Goal: Task Accomplishment & Management: Manage account settings

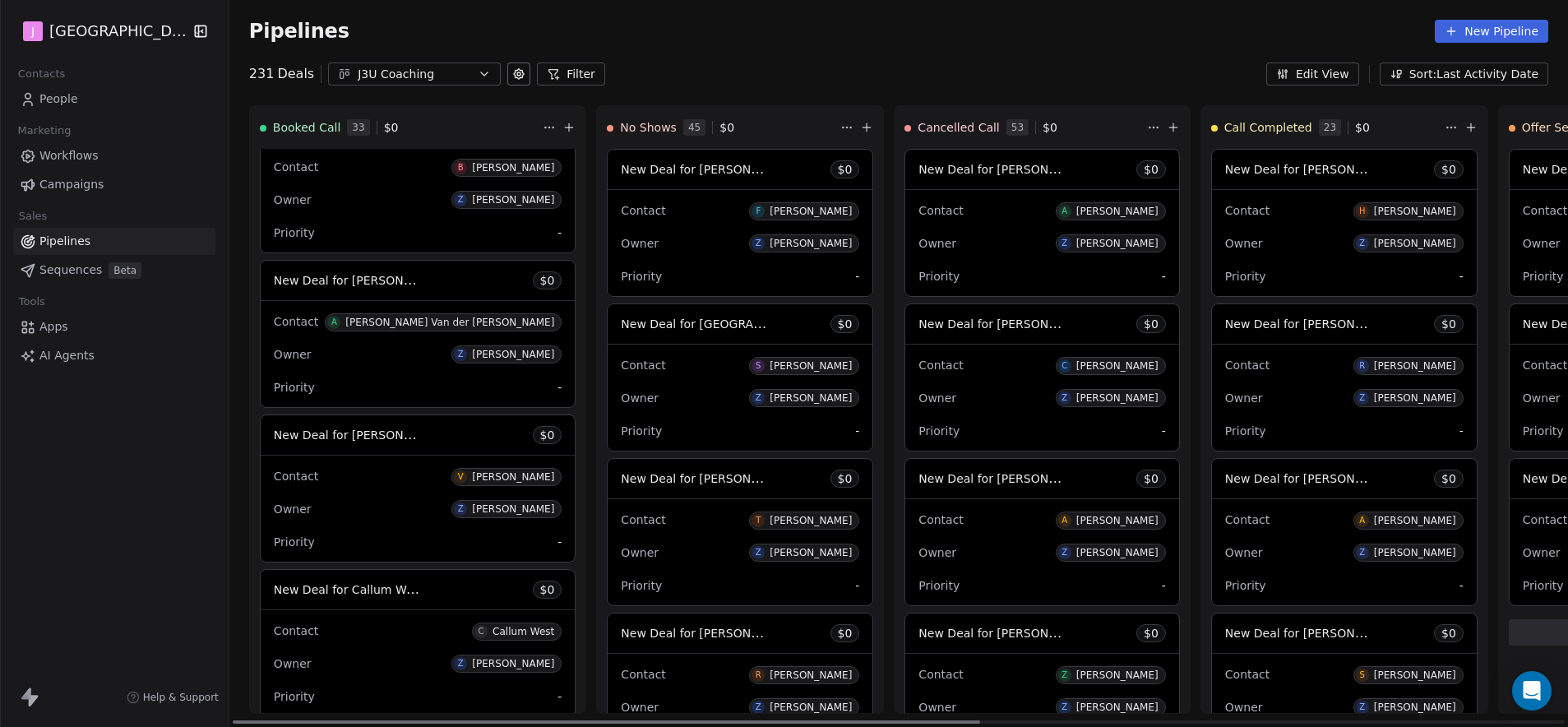
click at [1243, 169] on span "New Deal for [PERSON_NAME]" at bounding box center [1312, 169] width 173 height 15
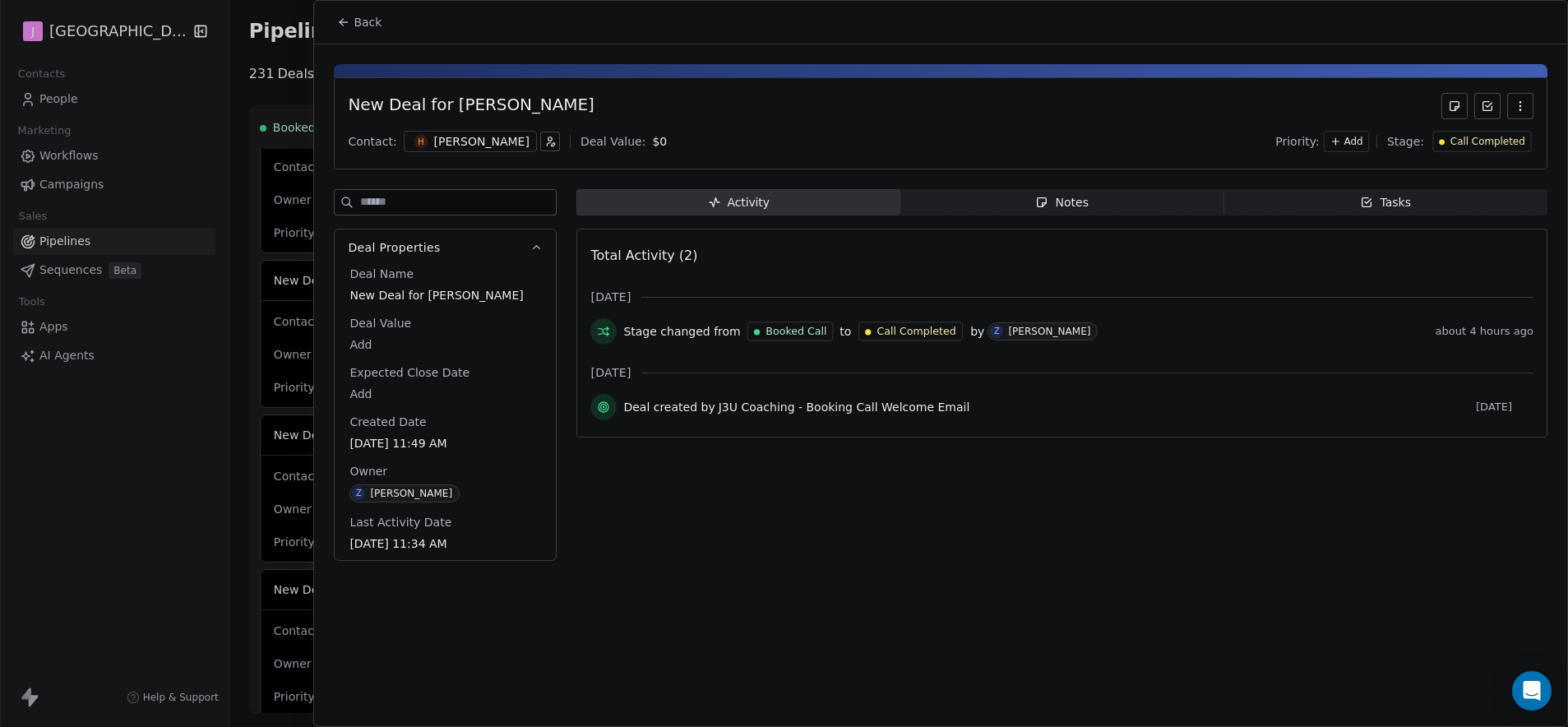
click at [1509, 143] on span "Call Completed" at bounding box center [1487, 142] width 75 height 14
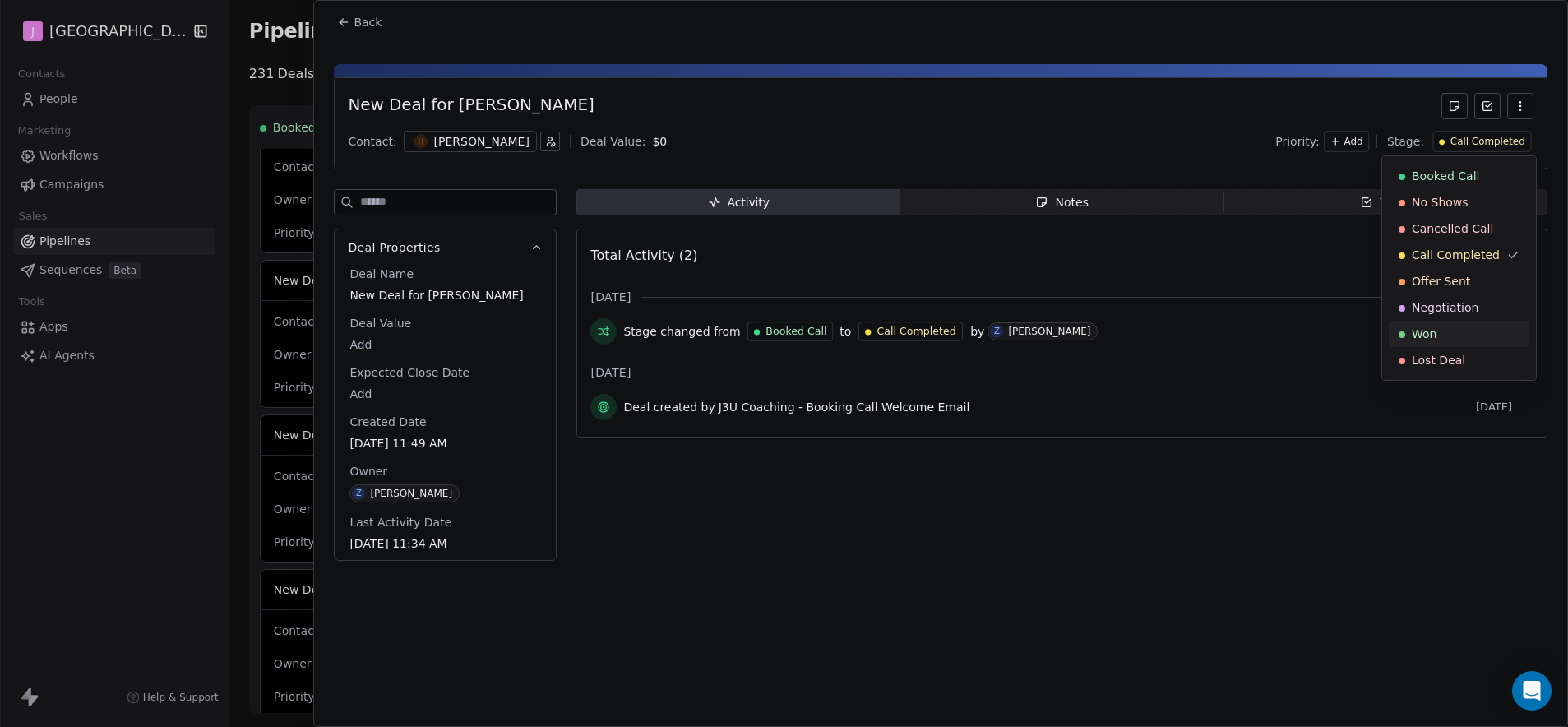
click at [1442, 336] on div "Won" at bounding box center [1459, 333] width 121 height 16
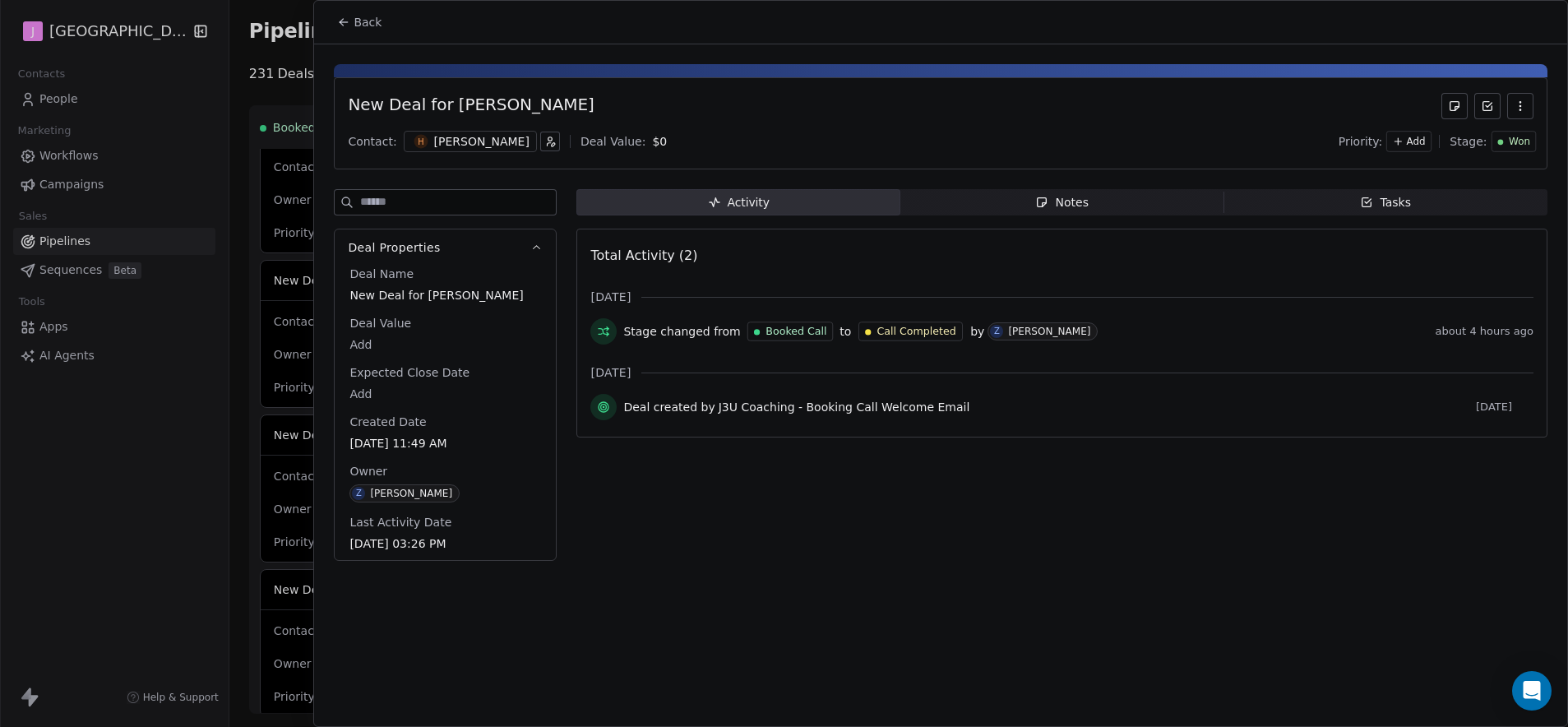
click at [364, 353] on body "J J3 University Contacts People Marketing Workflows Campaigns Sales Pipelines S…" at bounding box center [784, 363] width 1568 height 727
type input "*****"
click at [371, 28] on html "J J3 University Contacts People Marketing Workflows Campaigns Sales Pipelines S…" at bounding box center [784, 363] width 1568 height 727
click at [371, 25] on span "Back" at bounding box center [368, 21] width 28 height 16
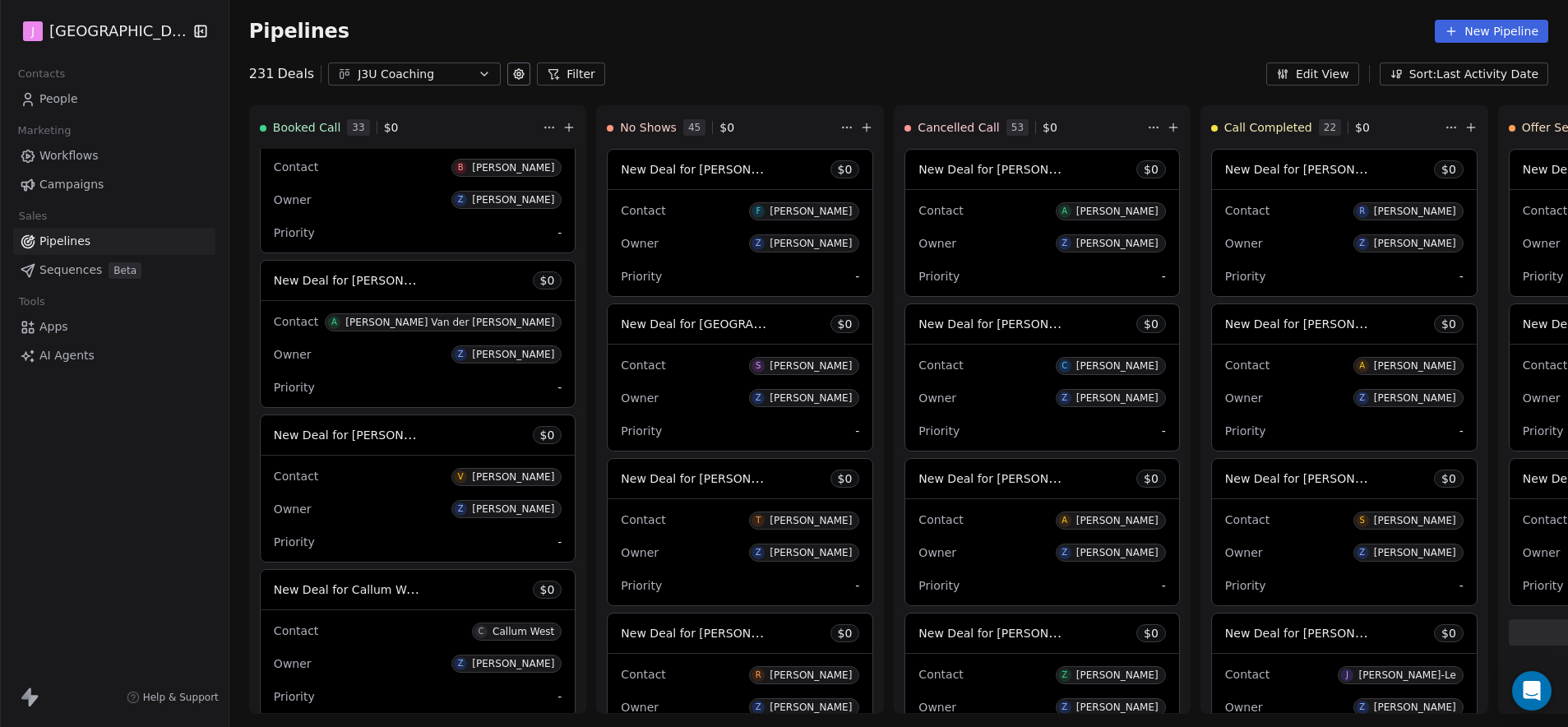
click at [68, 94] on span "People" at bounding box center [58, 99] width 39 height 17
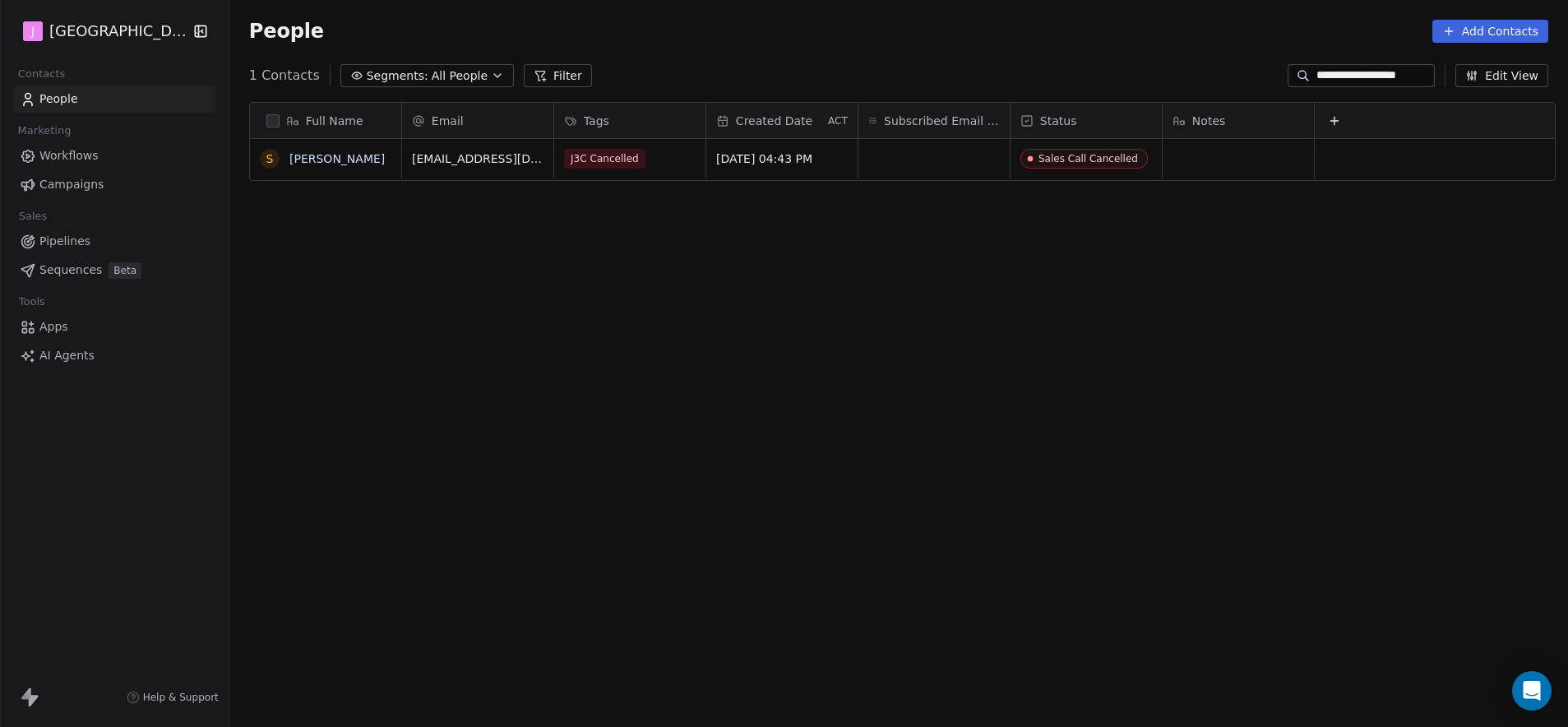
scroll to position [627, 1334]
click at [1386, 74] on input "**********" at bounding box center [1374, 76] width 115 height 16
paste input
type input "**********"
click at [1054, 158] on div "grid" at bounding box center [1086, 159] width 151 height 39
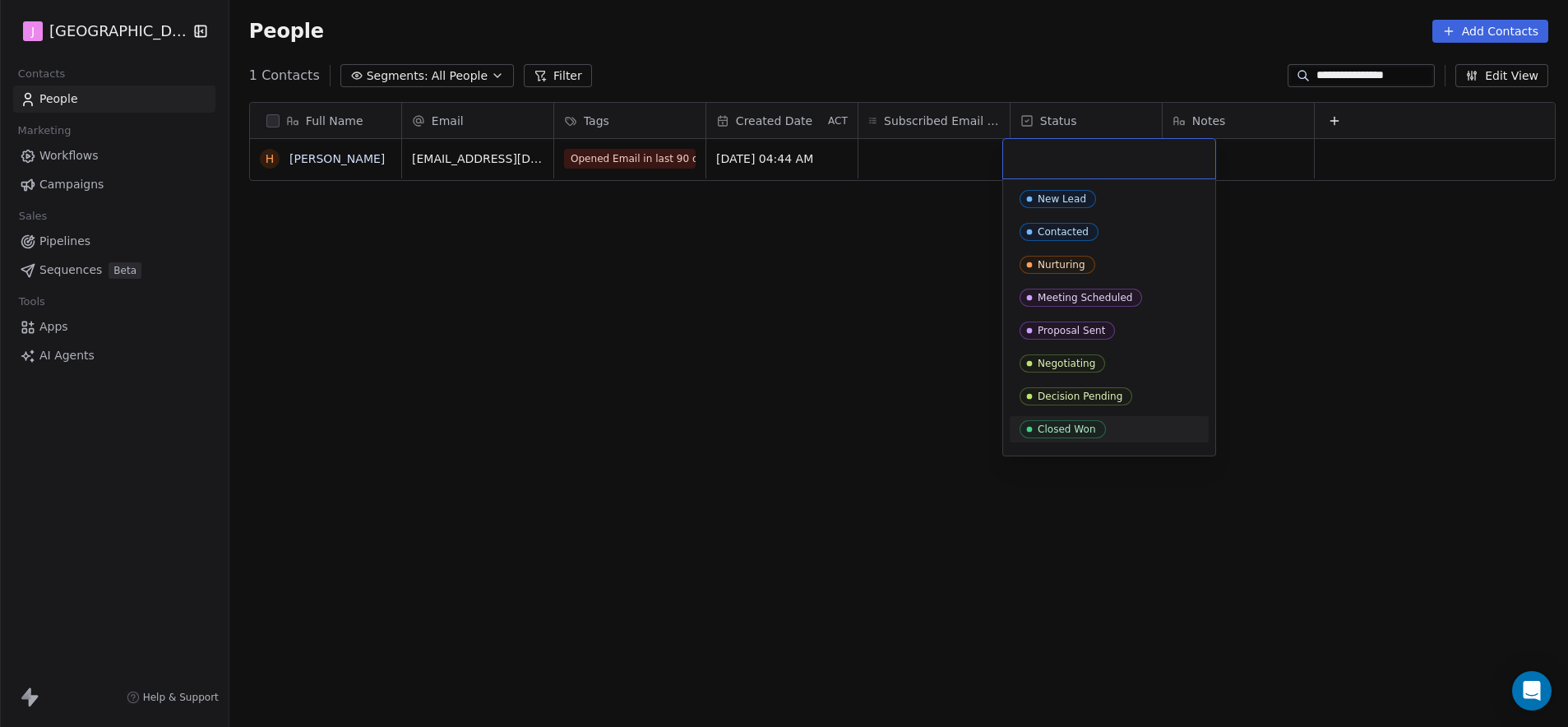
click at [1077, 423] on div "Closed Won" at bounding box center [1067, 428] width 58 height 11
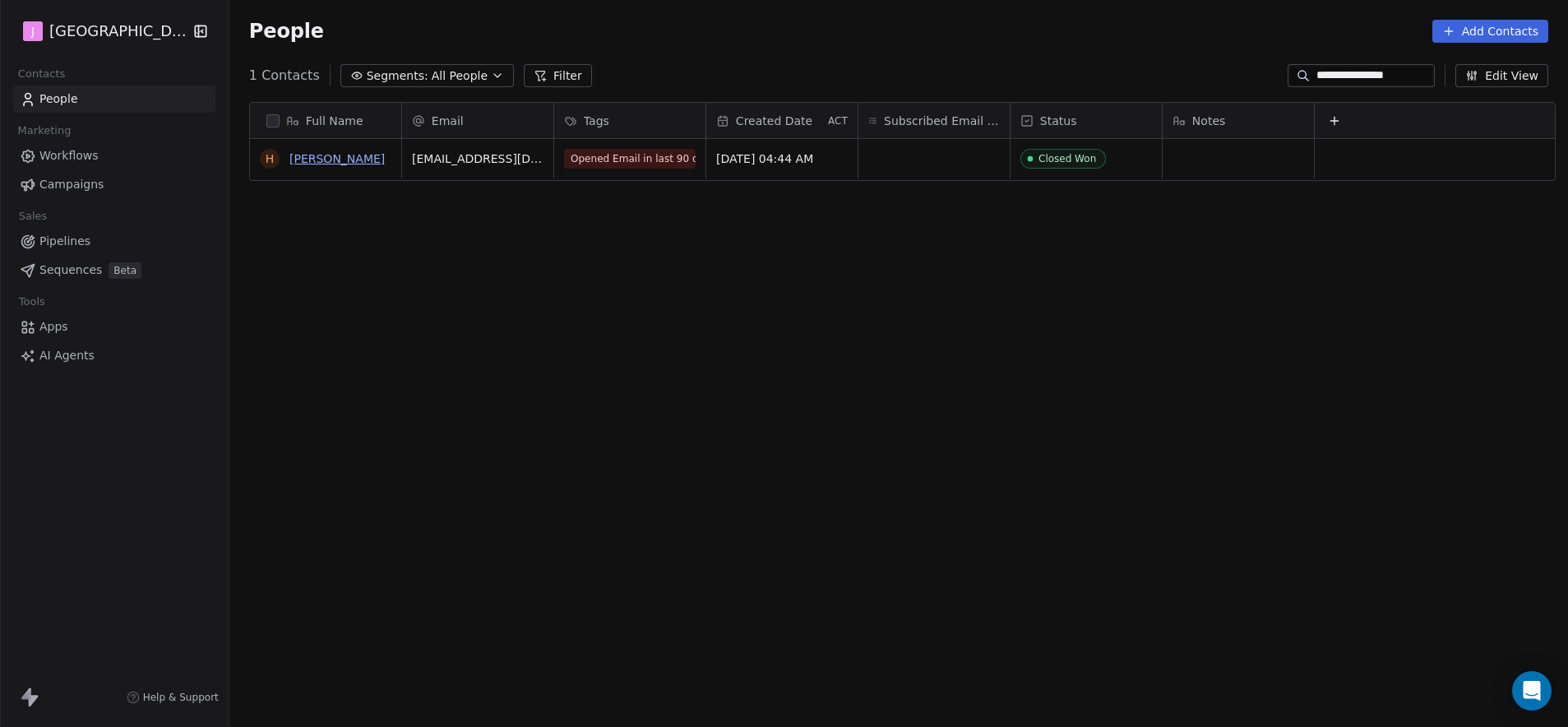
click at [336, 154] on link "[PERSON_NAME]" at bounding box center [337, 158] width 95 height 13
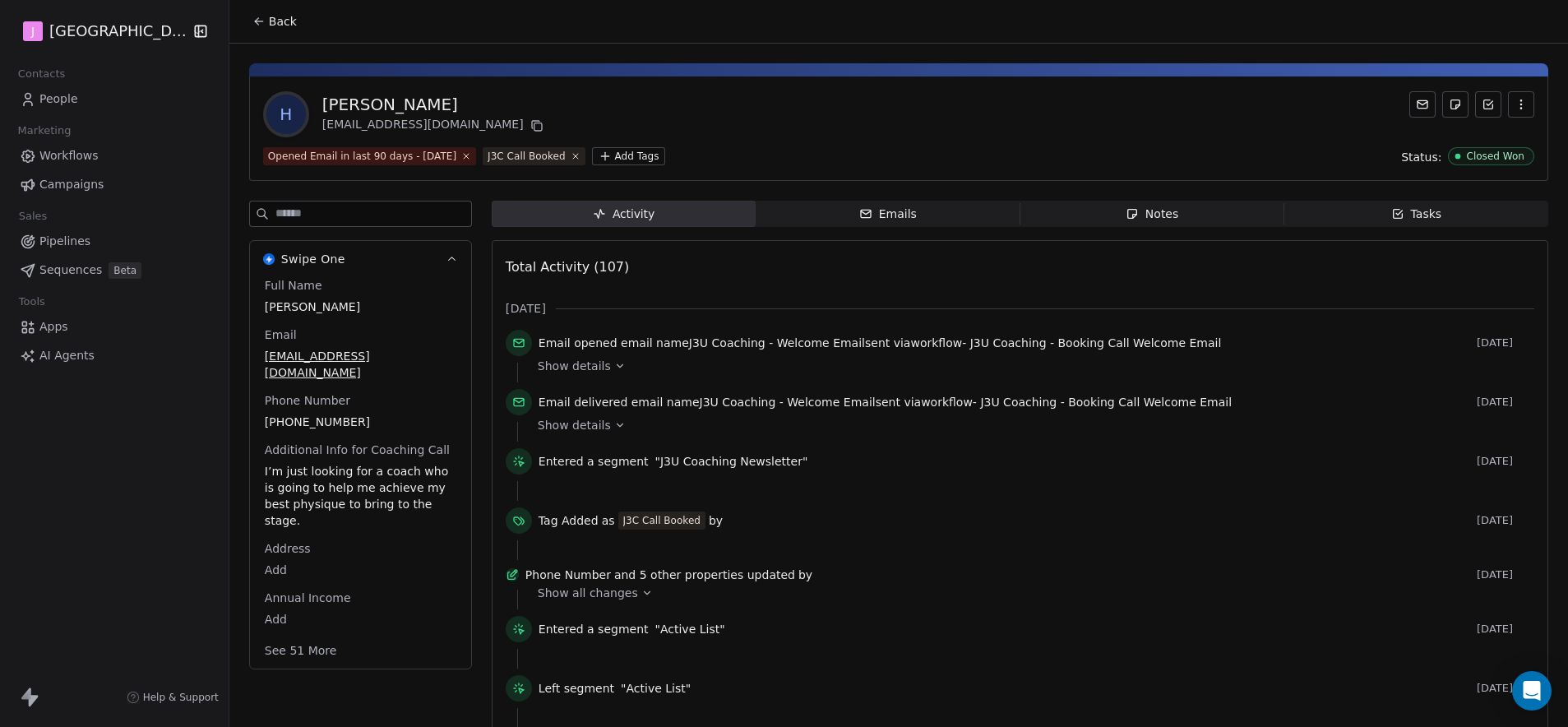
click at [274, 608] on html "J J3 University Contacts People Marketing Workflows Campaigns Sales Pipelines S…" at bounding box center [784, 363] width 1568 height 727
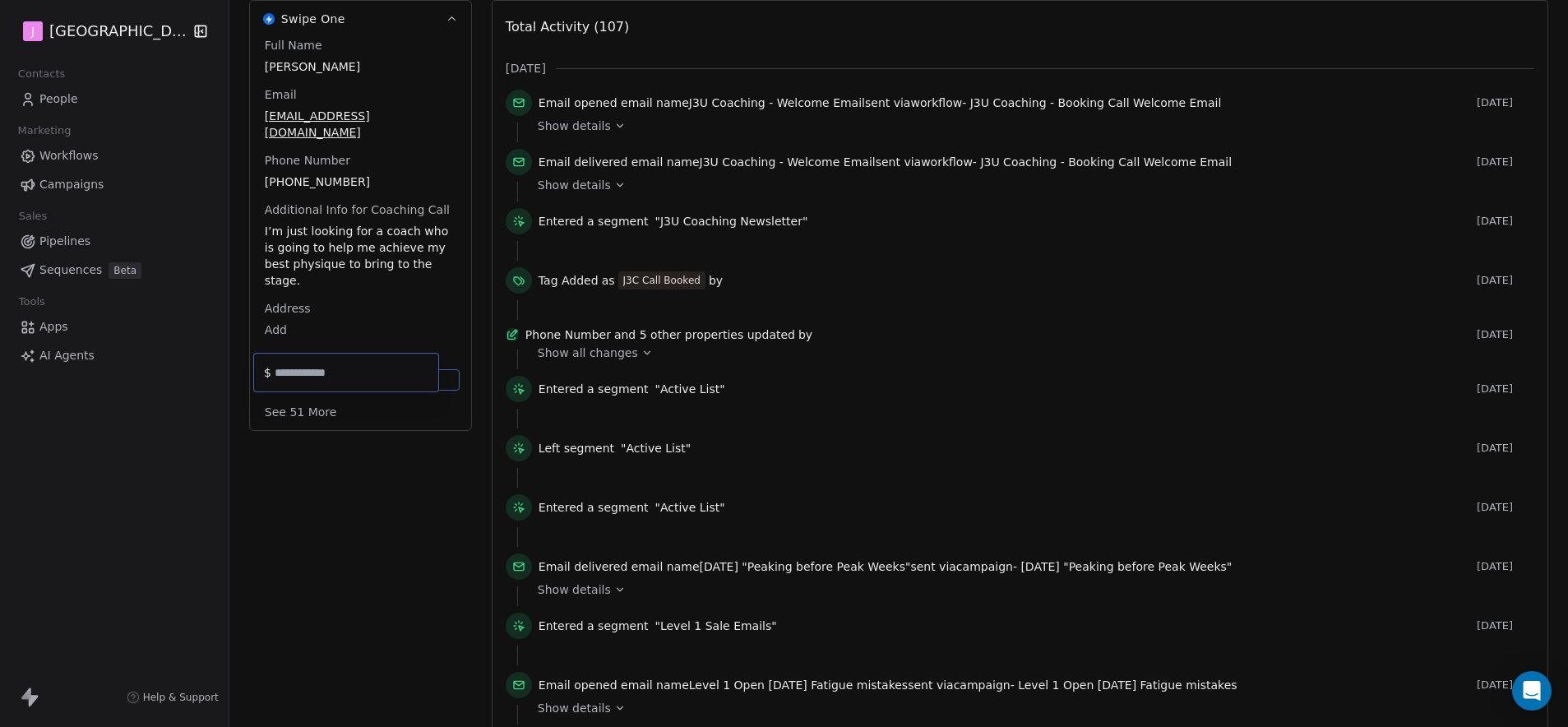
click at [298, 415] on html "J J3 University Contacts People Marketing Workflows Campaigns Sales Pipelines S…" at bounding box center [784, 363] width 1568 height 727
click at [307, 399] on button "See 51 More" at bounding box center [301, 410] width 92 height 29
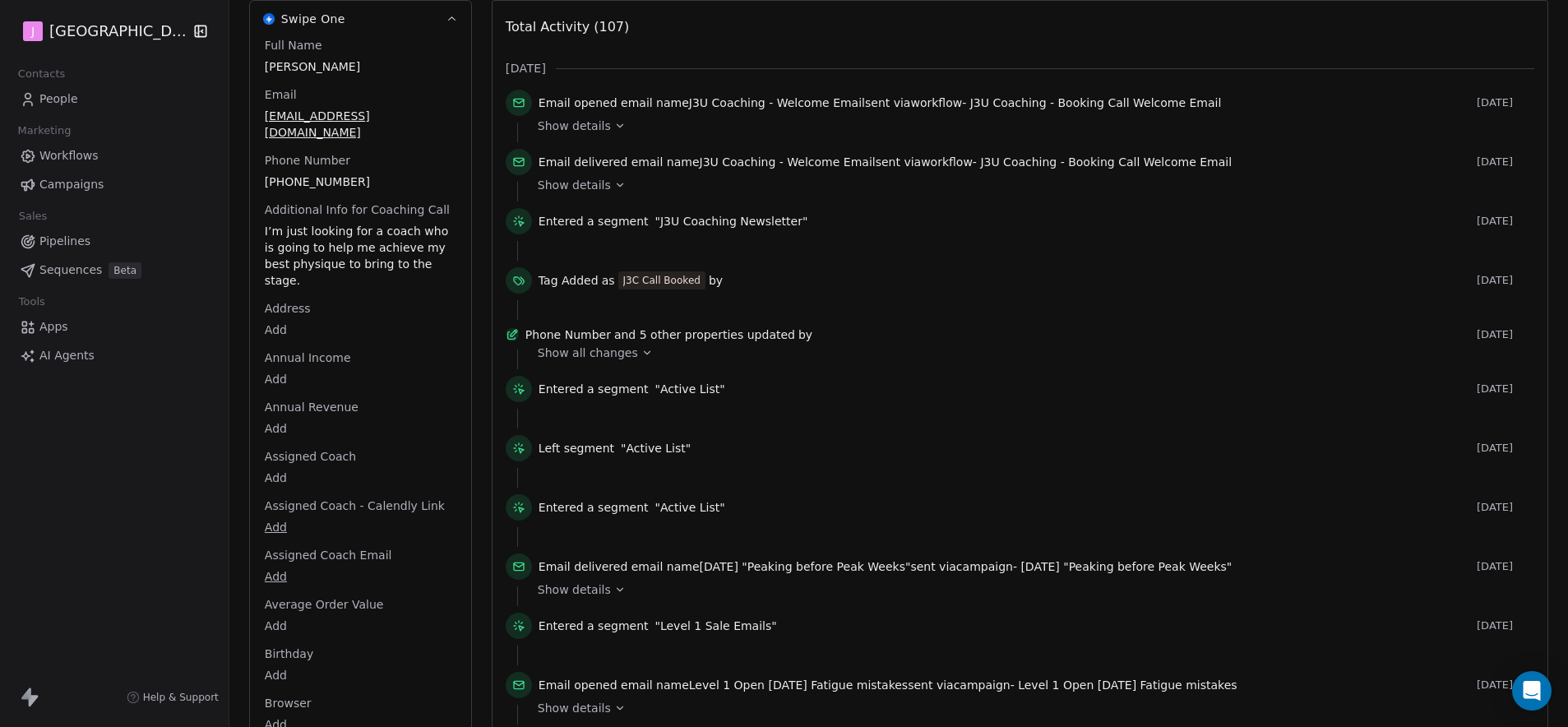
click at [270, 457] on body "J J3 University Contacts People Marketing Workflows Campaigns Sales Pipelines S…" at bounding box center [784, 363] width 1568 height 727
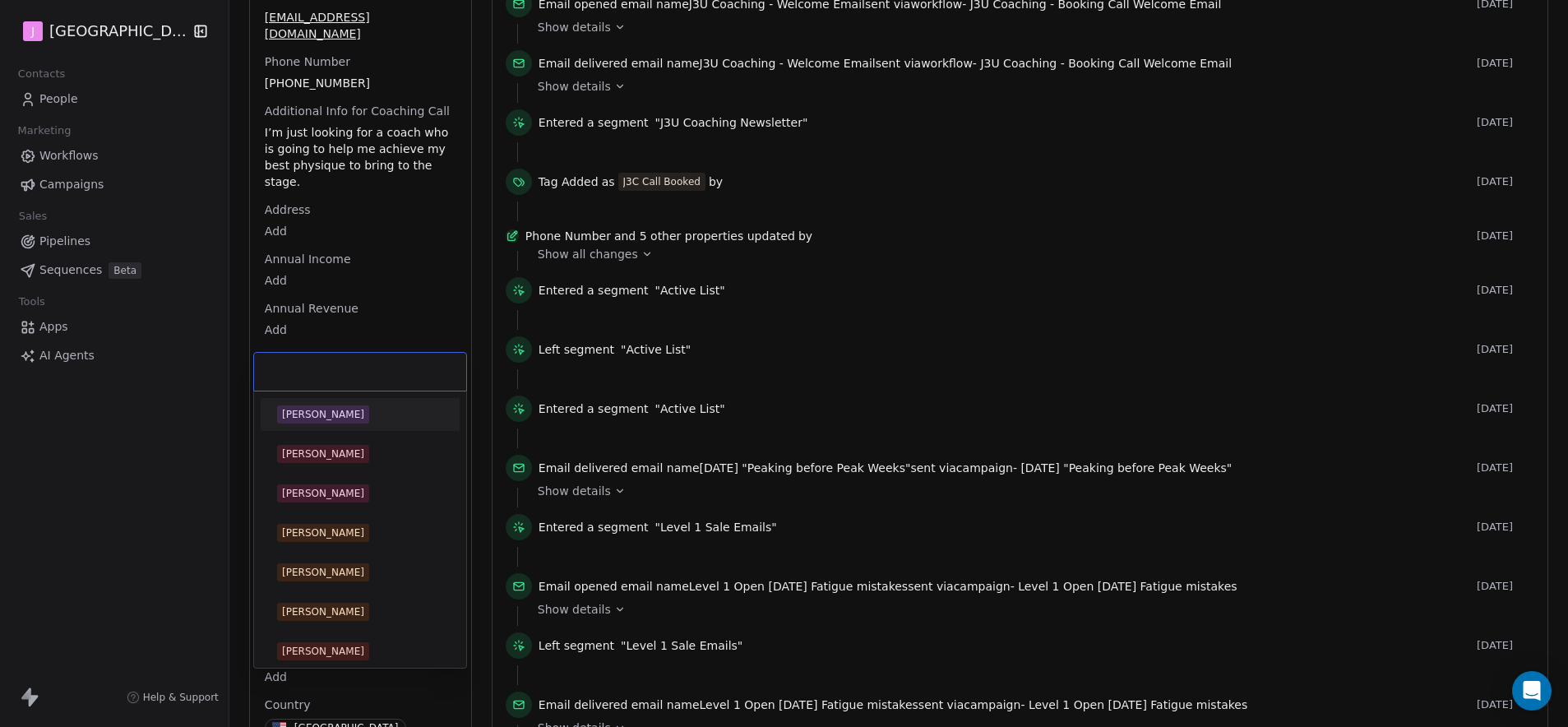
click at [318, 421] on span "[PERSON_NAME]" at bounding box center [323, 414] width 92 height 18
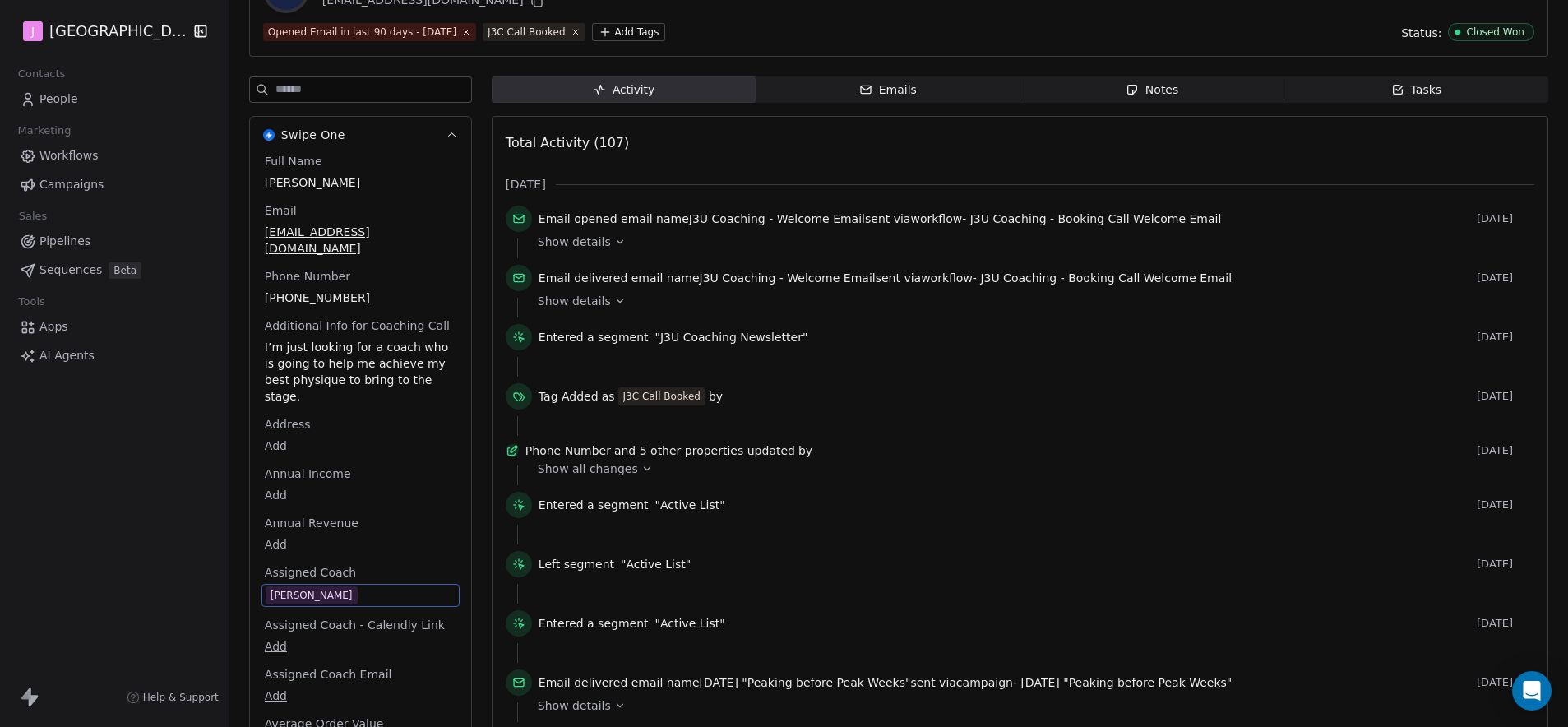
scroll to position [0, 0]
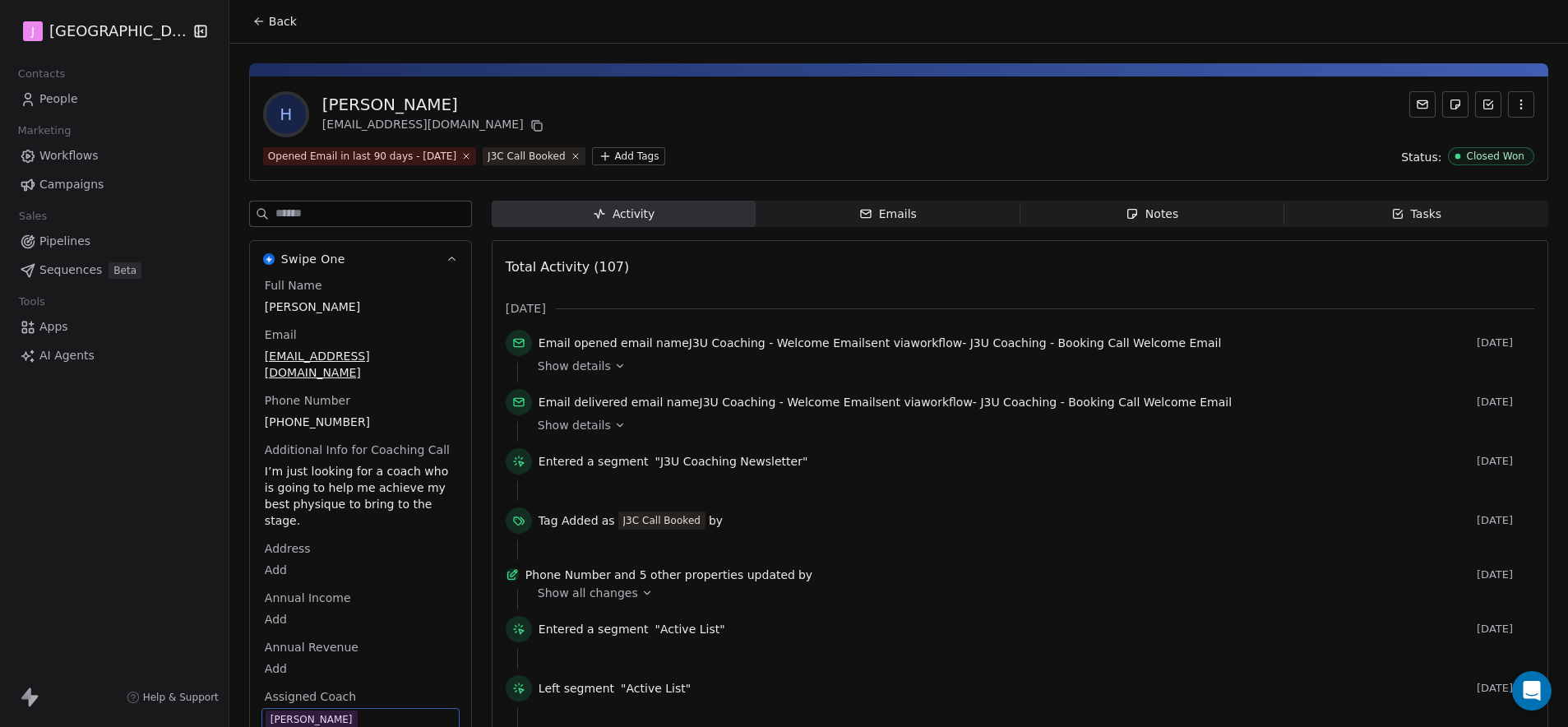
click at [76, 157] on span "Workflows" at bounding box center [69, 155] width 59 height 17
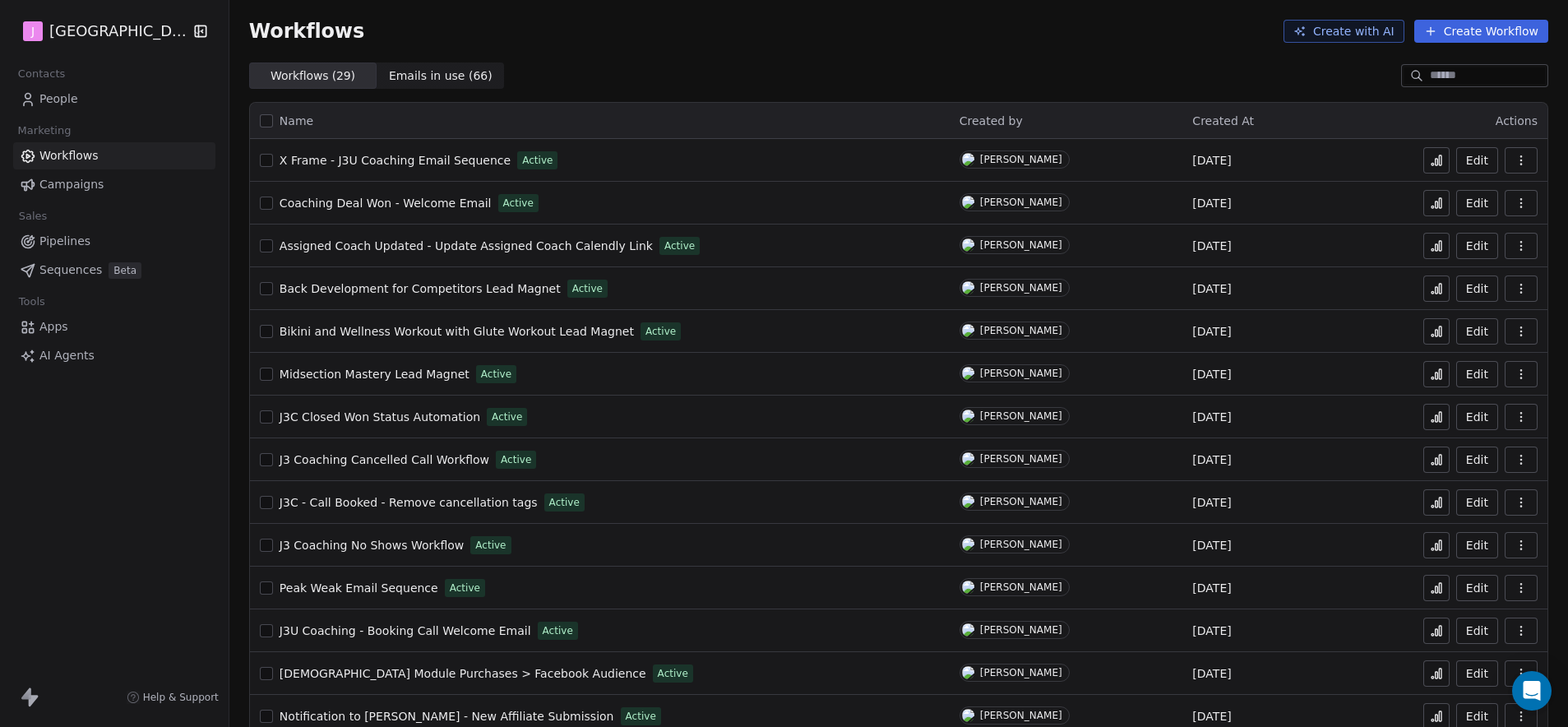
click at [69, 239] on span "Pipelines" at bounding box center [64, 241] width 51 height 17
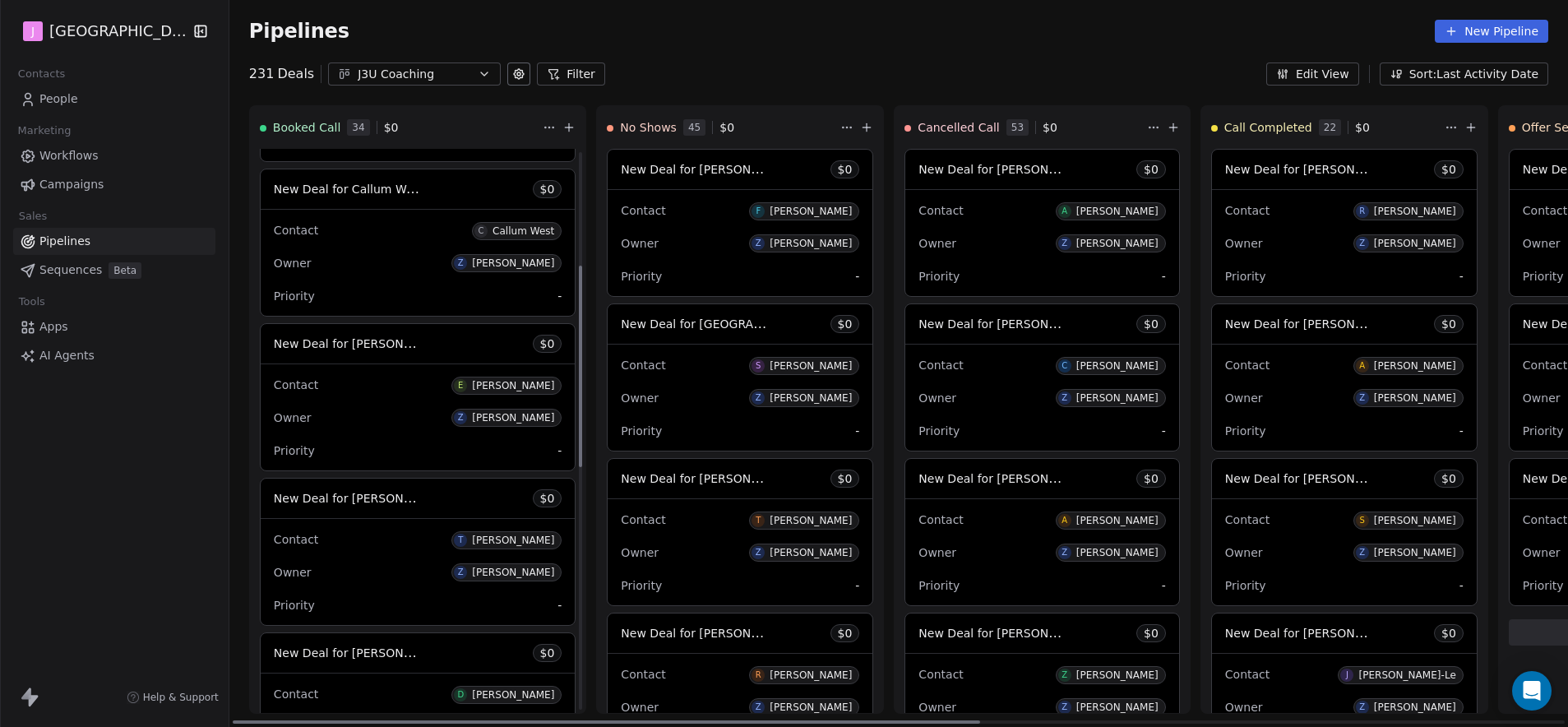
scroll to position [639, 0]
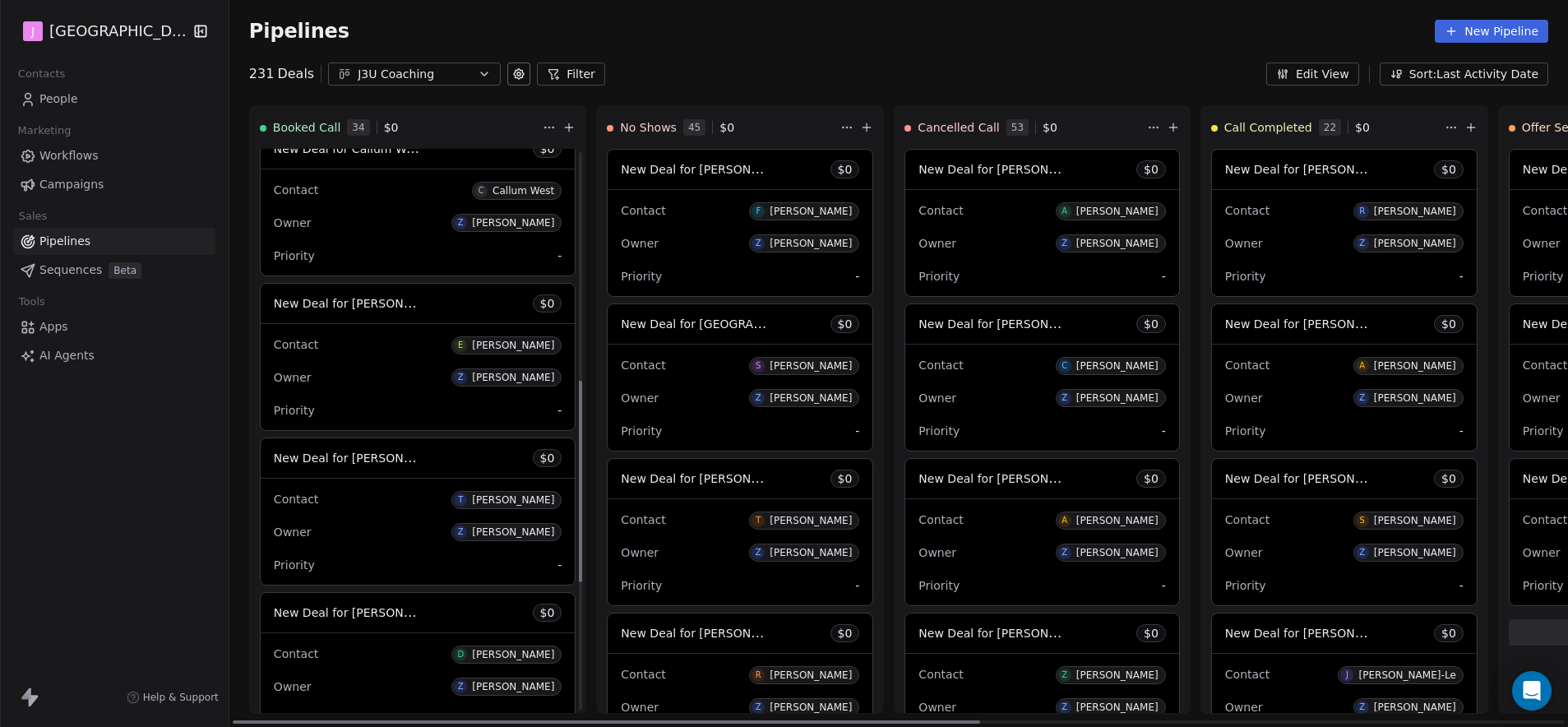
click at [361, 466] on span "New Deal for [PERSON_NAME]" at bounding box center [348, 457] width 148 height 20
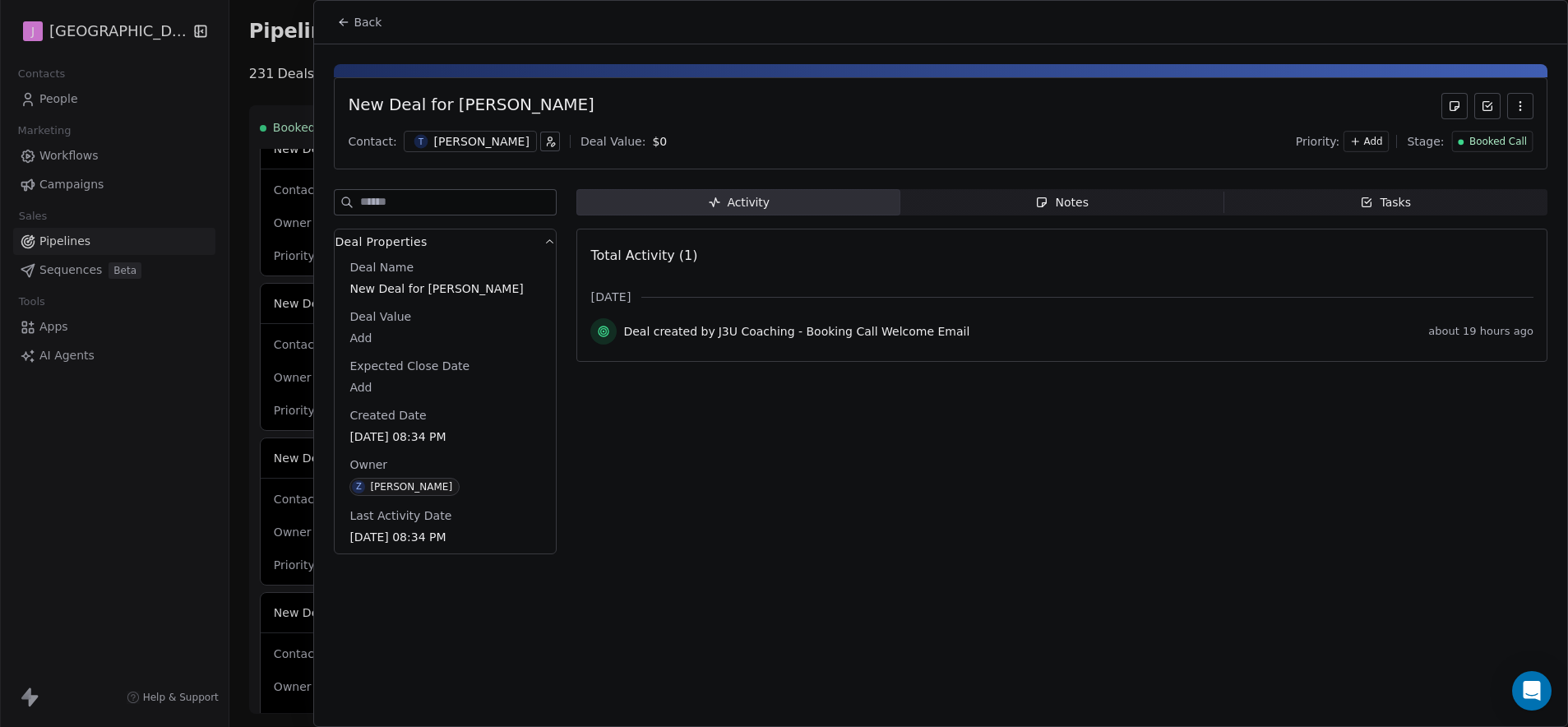
click at [365, 337] on body "J J3 University Contacts People Marketing Workflows Campaigns Sales Pipelines S…" at bounding box center [784, 363] width 1568 height 727
type input "*****"
click at [1503, 136] on html "J J3 University Contacts People Marketing Workflows Campaigns Sales Pipelines S…" at bounding box center [784, 363] width 1568 height 727
click at [1490, 138] on span "Booked Call" at bounding box center [1498, 142] width 58 height 14
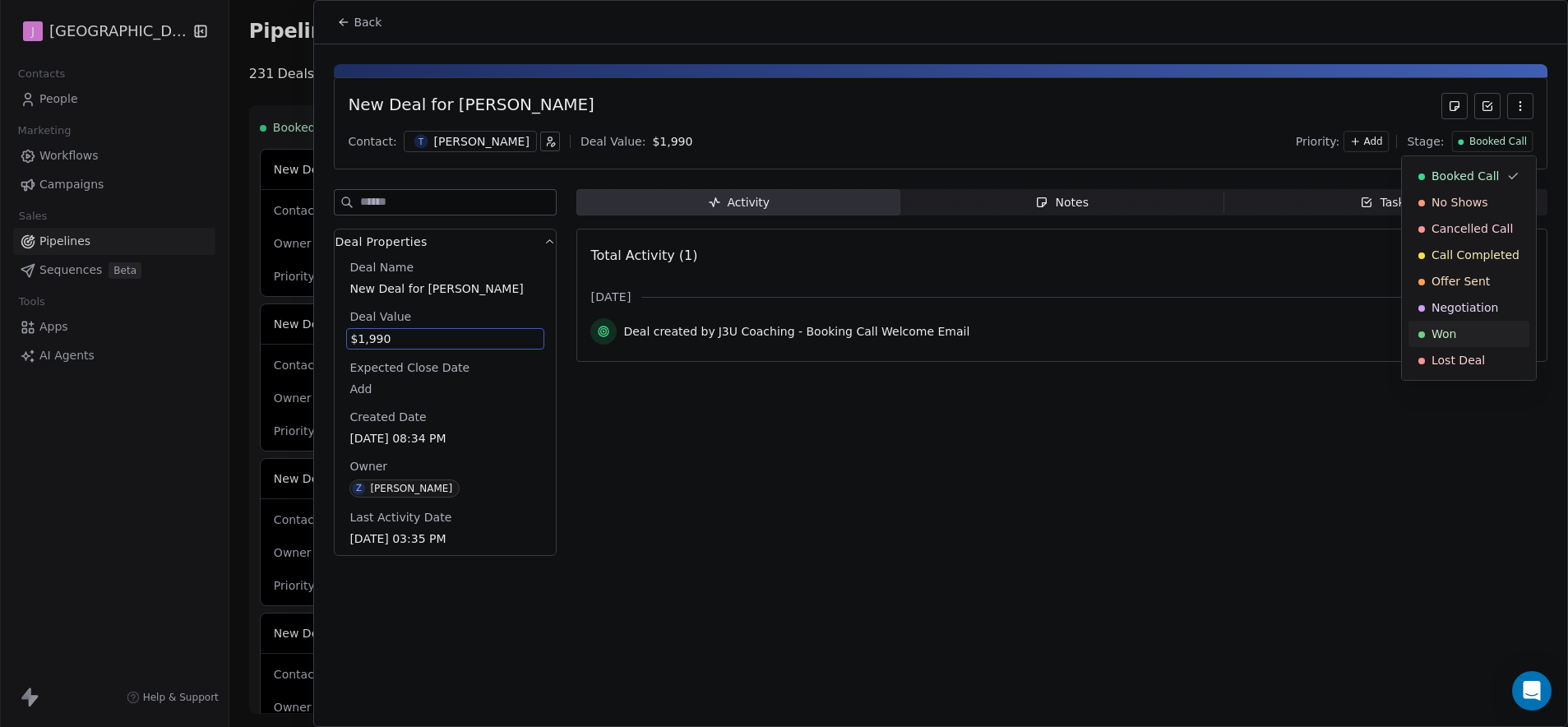
click at [1448, 336] on span "Won" at bounding box center [1443, 333] width 25 height 16
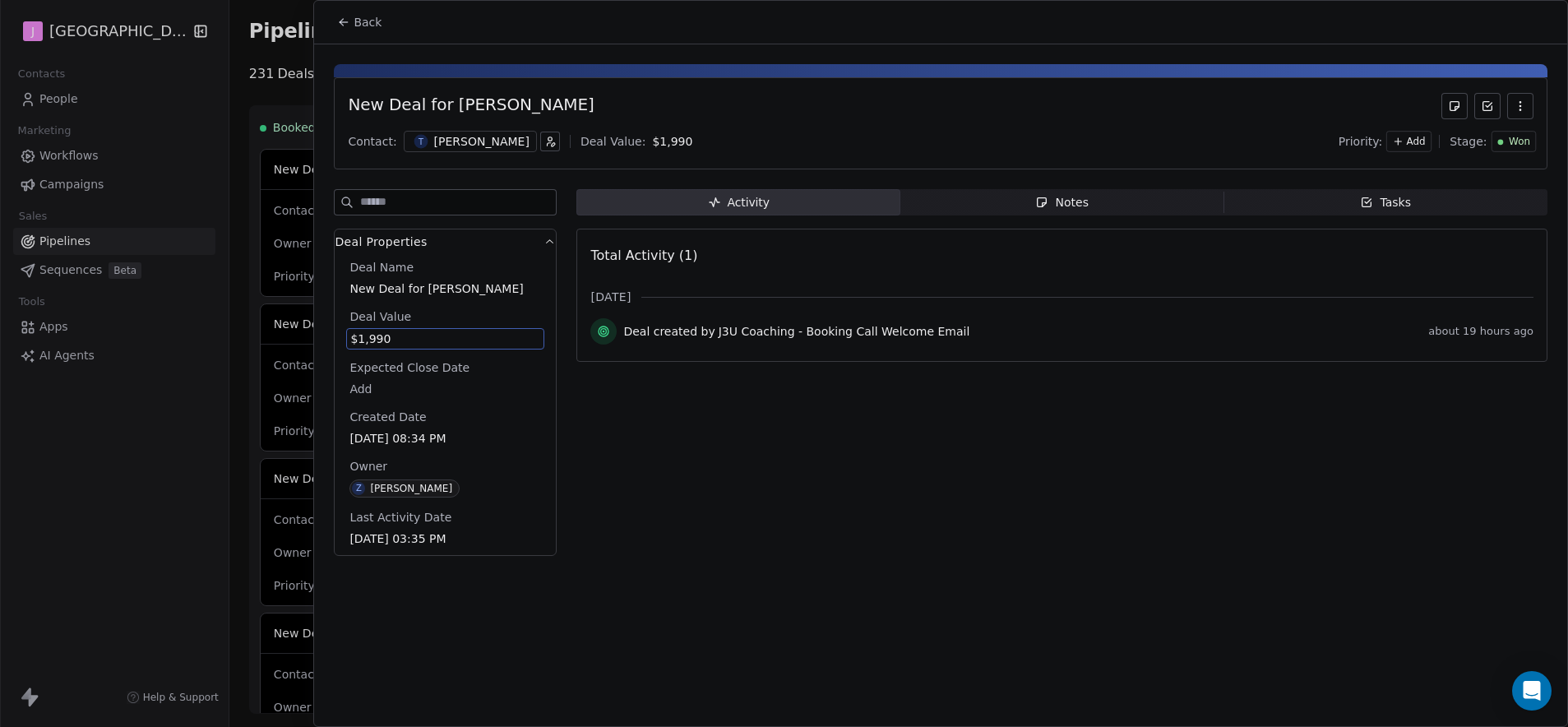
click at [381, 22] on button "Back" at bounding box center [359, 22] width 64 height 29
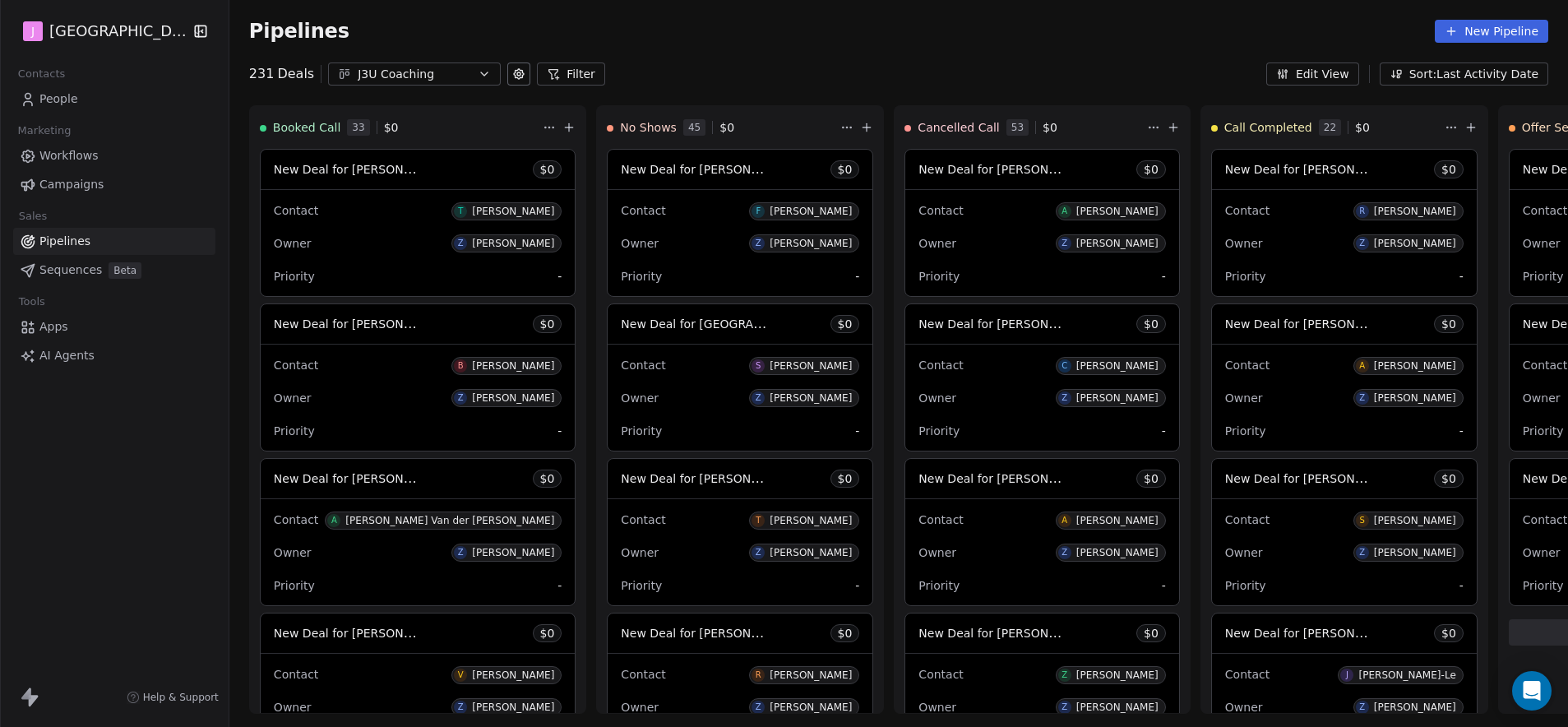
click at [64, 100] on span "People" at bounding box center [58, 99] width 39 height 17
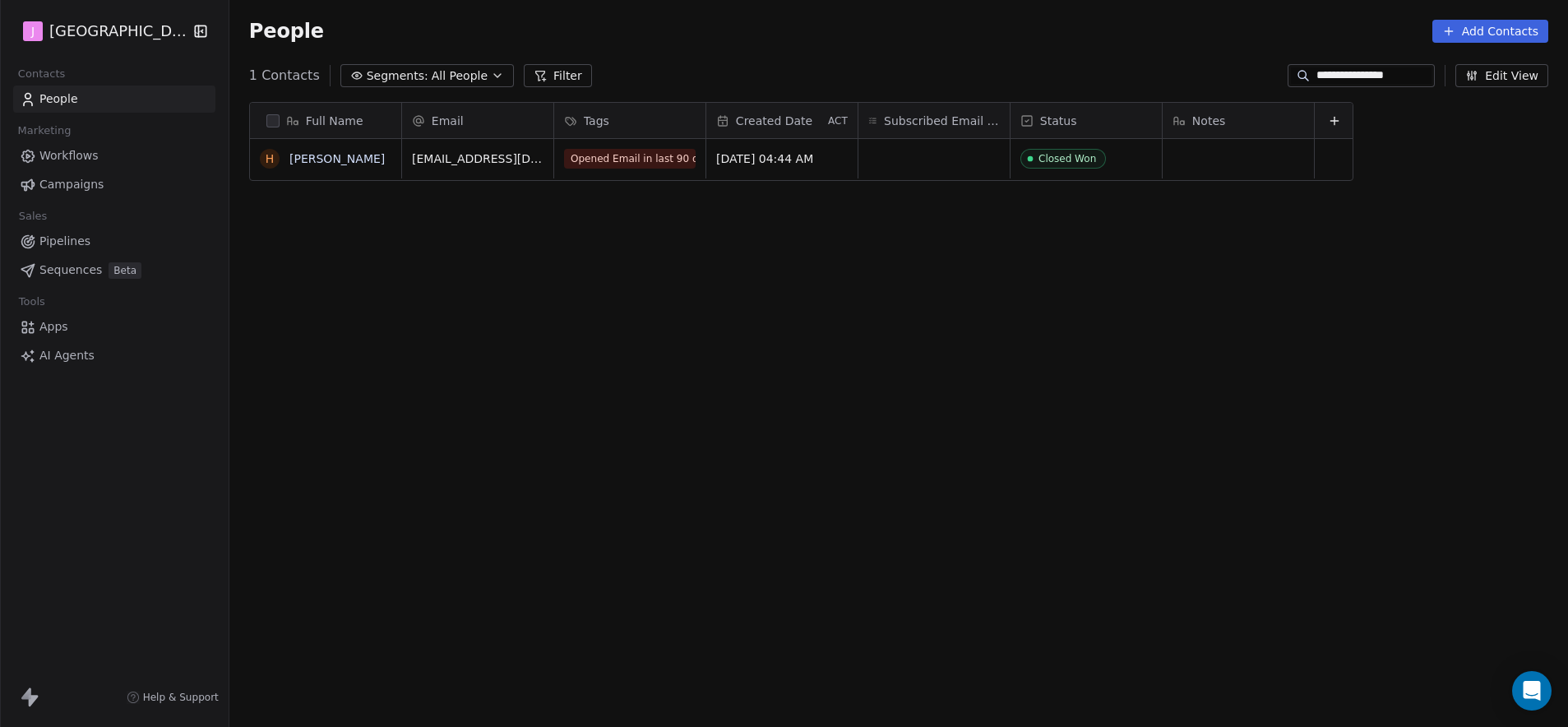
scroll to position [627, 1334]
click at [1378, 74] on input "**********" at bounding box center [1374, 76] width 115 height 16
paste input
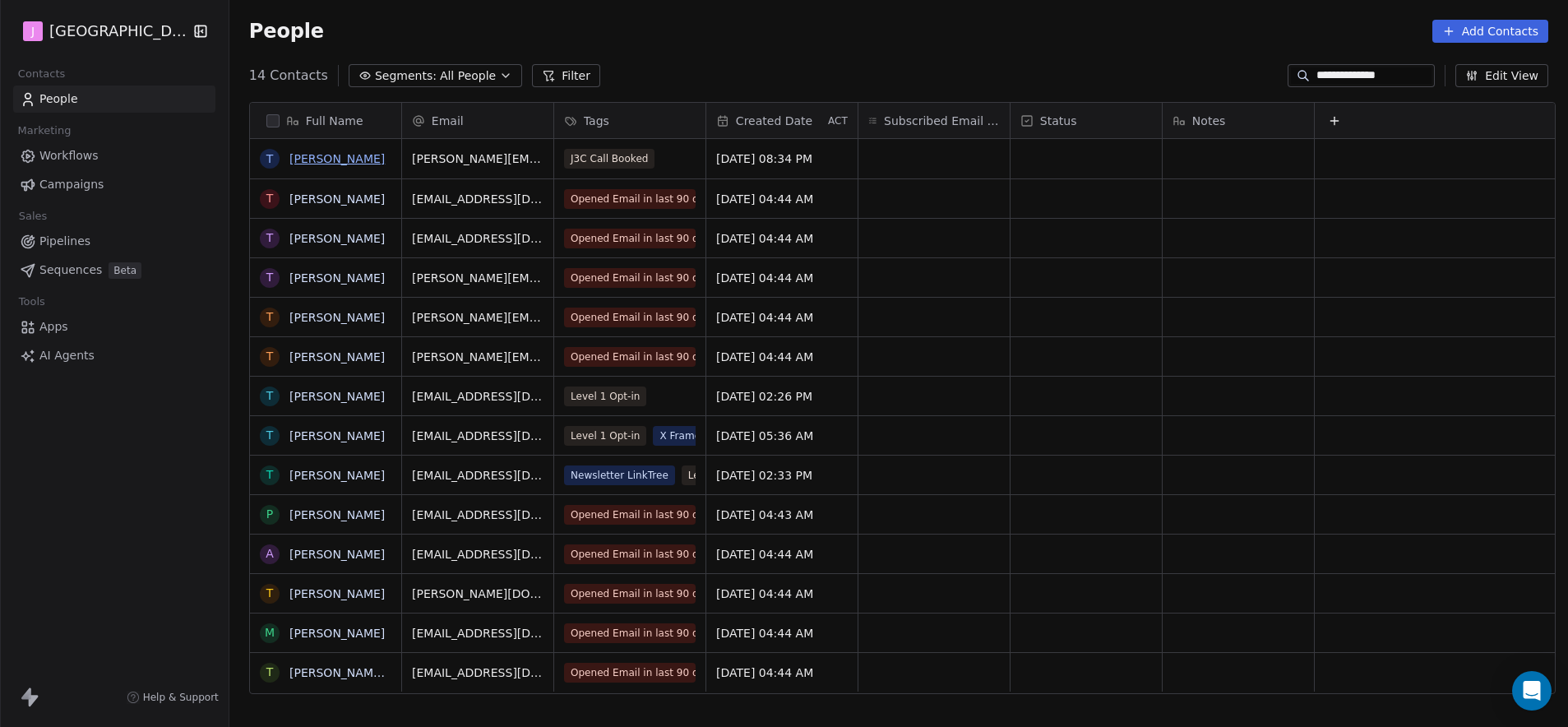
type input "**********"
click at [348, 165] on link "[PERSON_NAME]" at bounding box center [337, 158] width 95 height 13
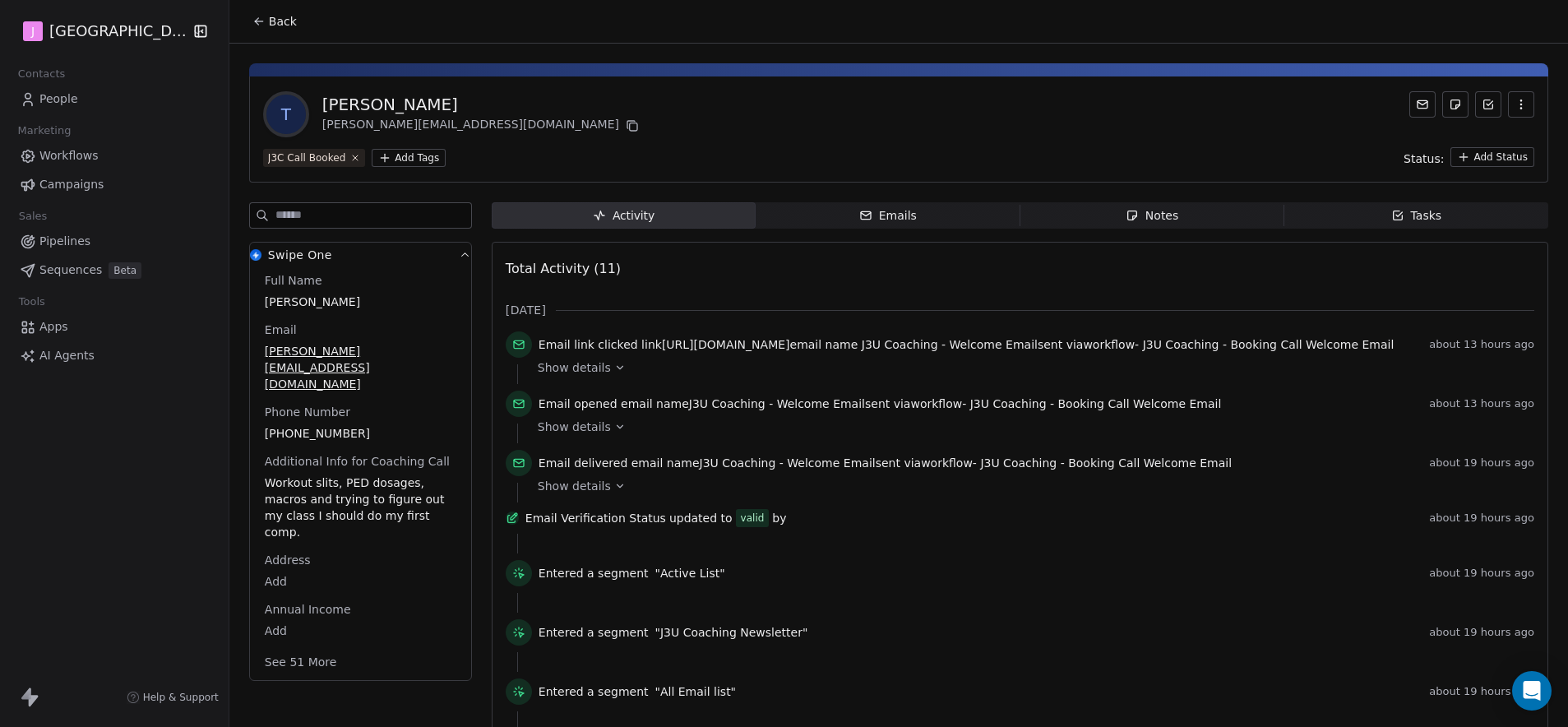
click at [1492, 162] on html "J J3 University Contacts People Marketing Workflows Campaigns Sales Pipelines S…" at bounding box center [784, 363] width 1568 height 727
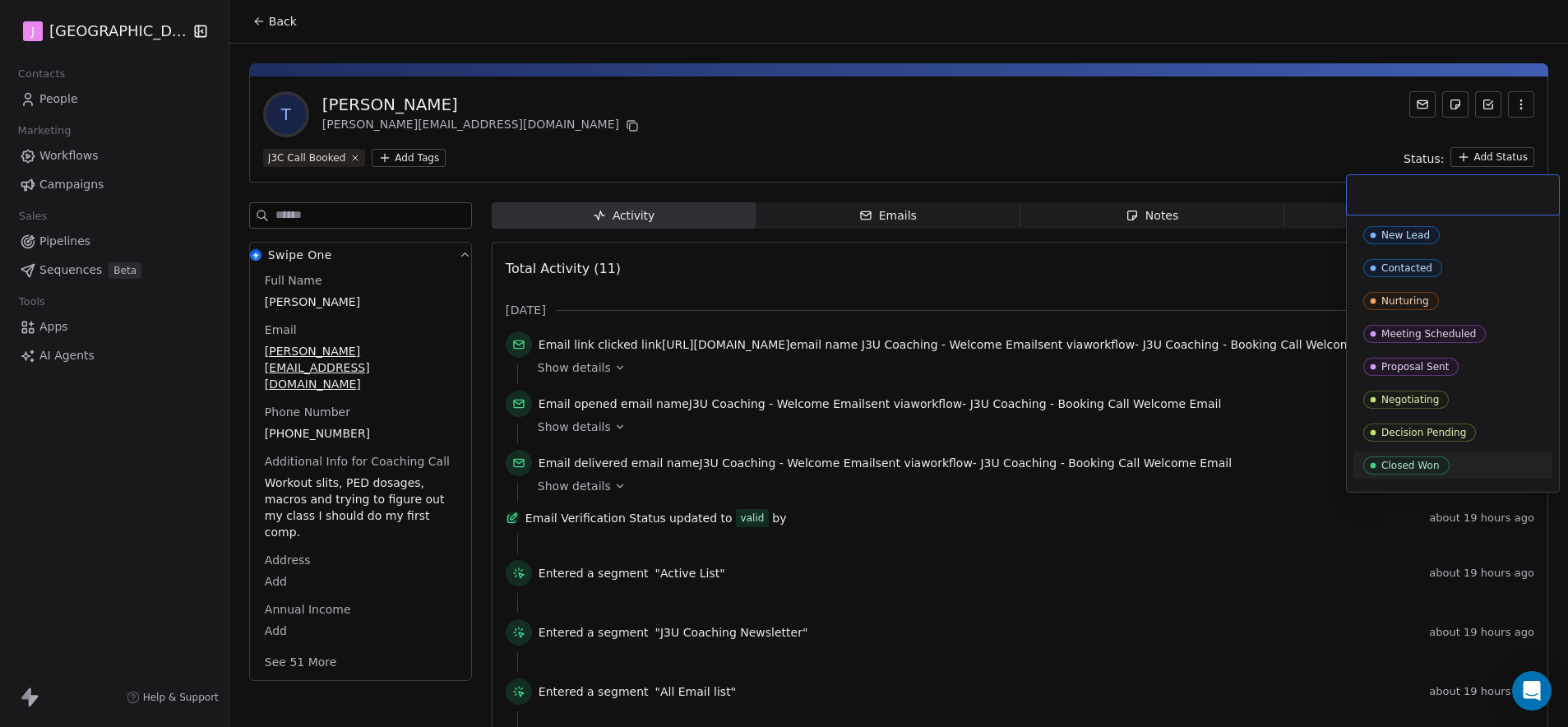
click at [1430, 467] on div "Closed Won" at bounding box center [1411, 464] width 58 height 11
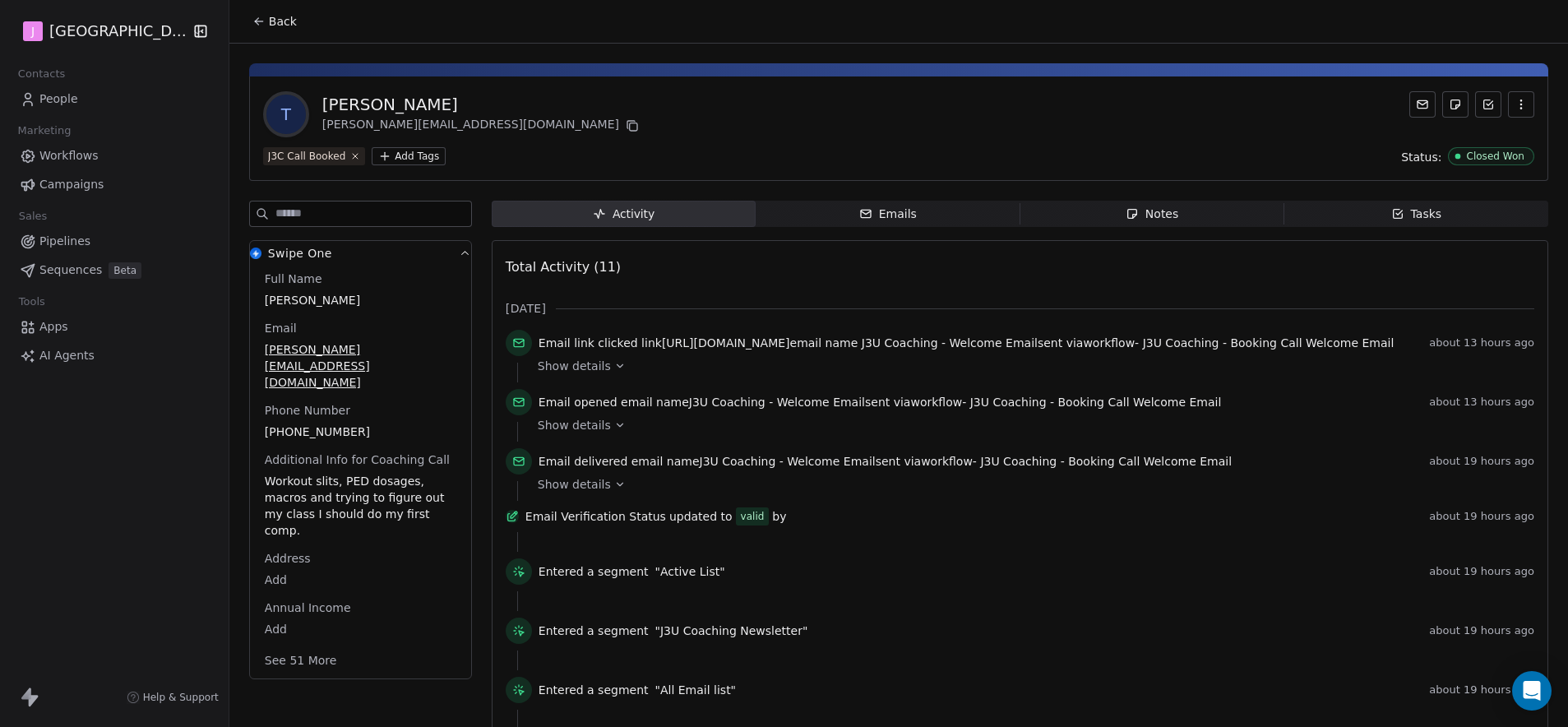
click at [299, 645] on button "See 51 More" at bounding box center [301, 660] width 92 height 29
click at [276, 692] on html "J J3 University Contacts People Marketing Workflows Campaigns Sales Pipelines S…" at bounding box center [784, 363] width 1568 height 727
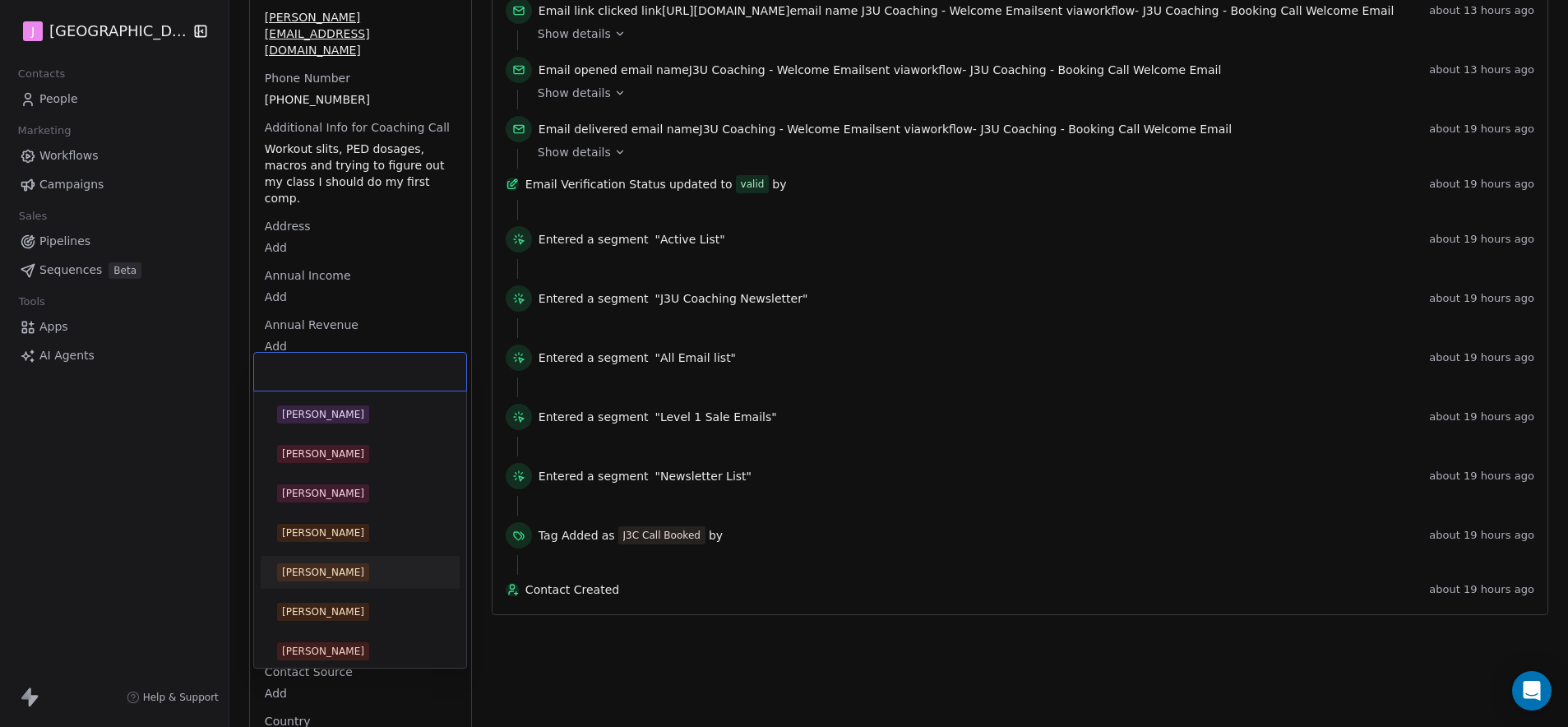
click at [334, 565] on div "[PERSON_NAME]" at bounding box center [324, 572] width 82 height 15
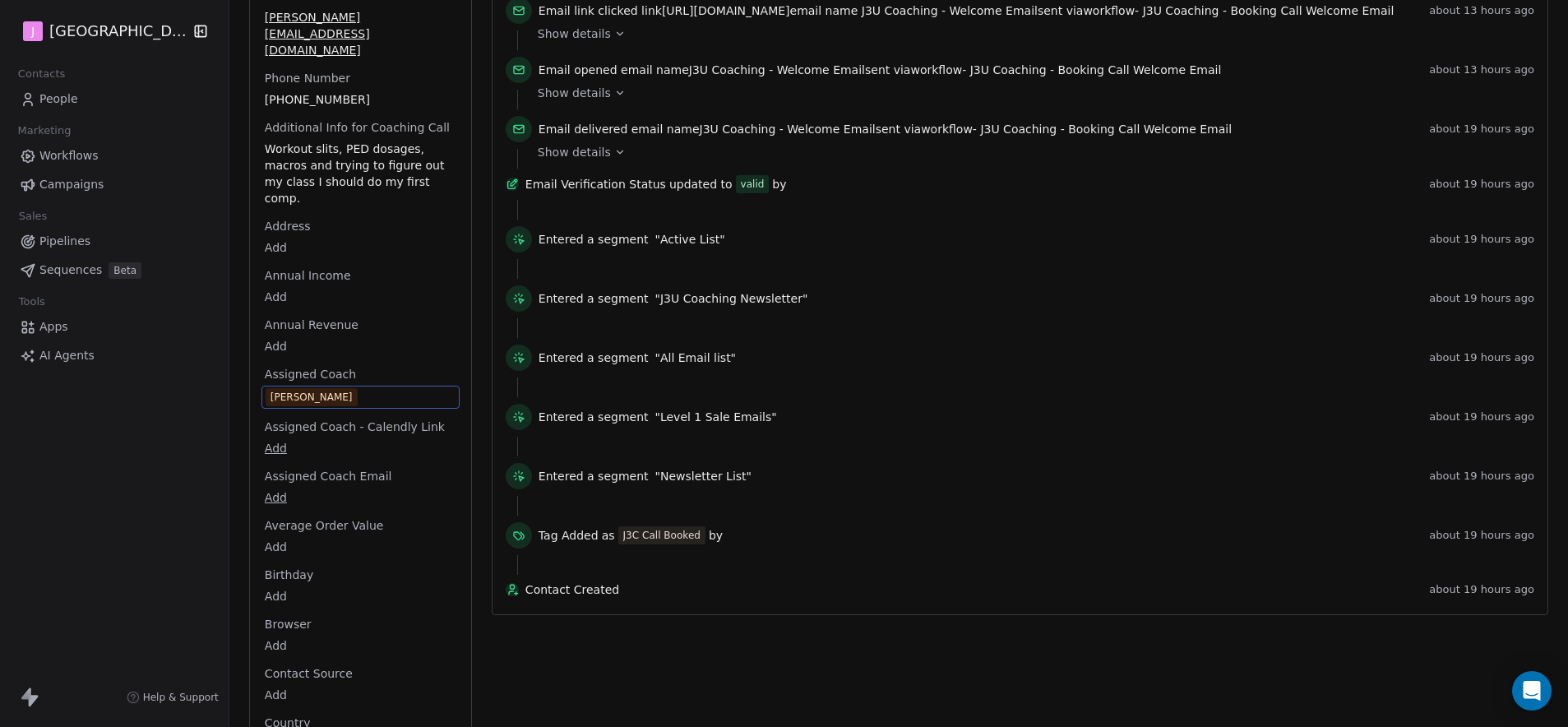
scroll to position [0, 0]
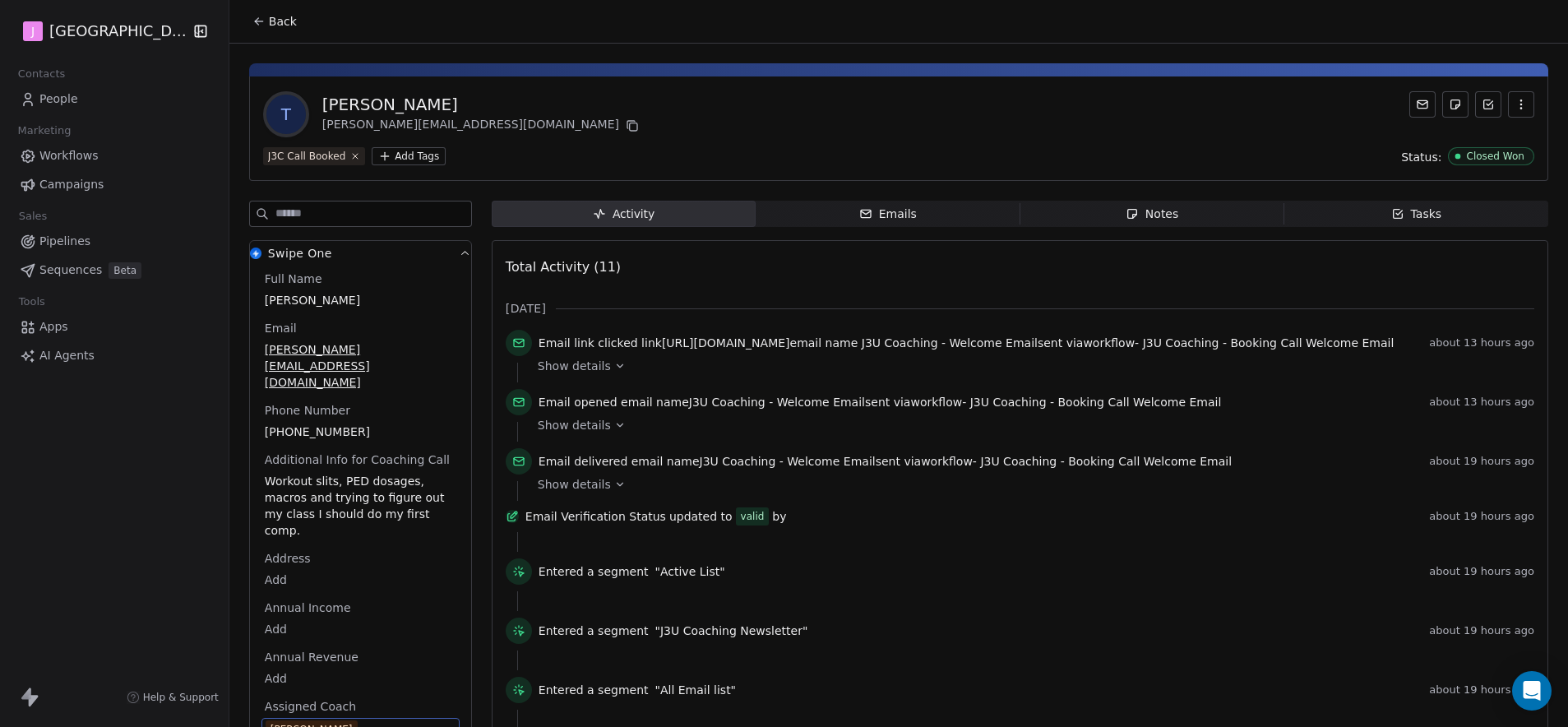
click at [279, 23] on span "Back" at bounding box center [283, 21] width 28 height 16
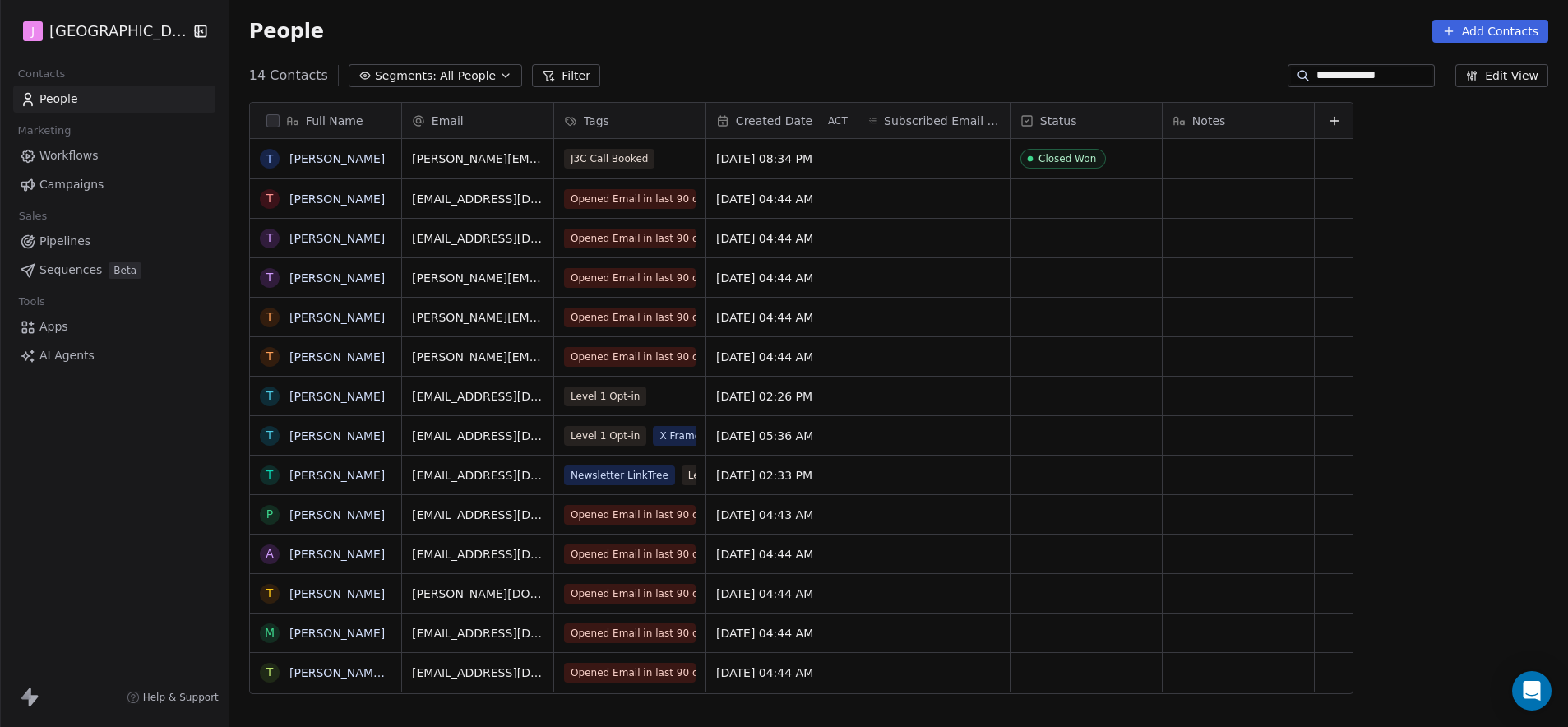
scroll to position [627, 1334]
